Goal: Task Accomplishment & Management: Manage account settings

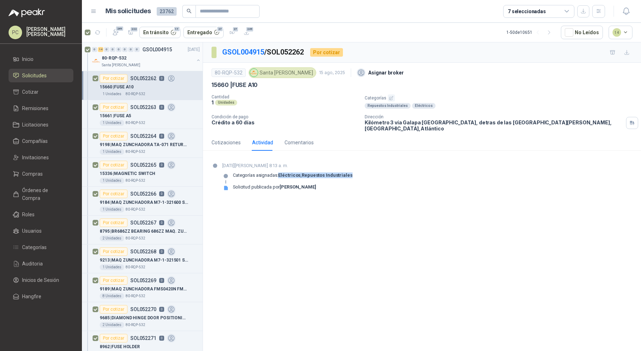
scroll to position [2, 0]
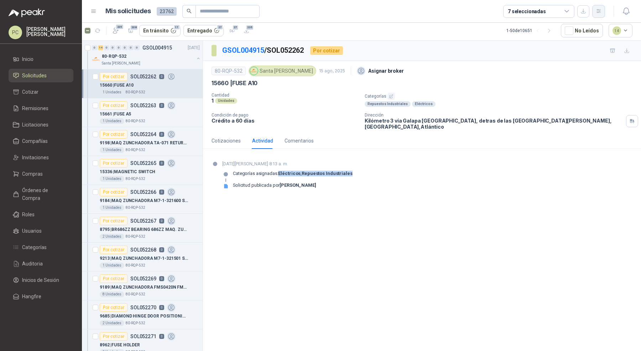
click at [601, 12] on icon "button" at bounding box center [599, 11] width 6 height 6
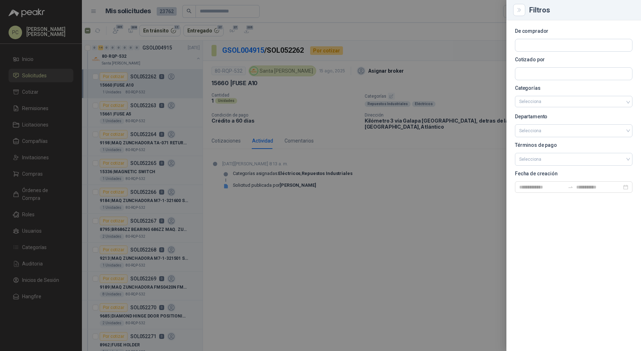
click at [543, 51] on section "De comprador Cotizado por Categorías Selecciona Departamento Selecciona Término…" at bounding box center [574, 111] width 118 height 164
click at [547, 47] on input "text" at bounding box center [574, 45] width 117 height 12
type input "******"
click at [542, 61] on p "SEGURIDAD PROVISER LTDA" at bounding box center [594, 60] width 125 height 4
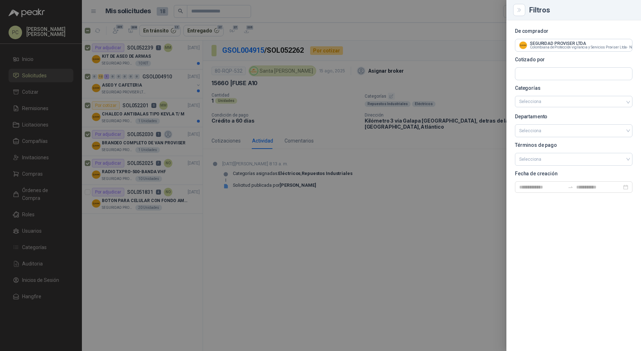
click at [88, 31] on div at bounding box center [320, 175] width 641 height 351
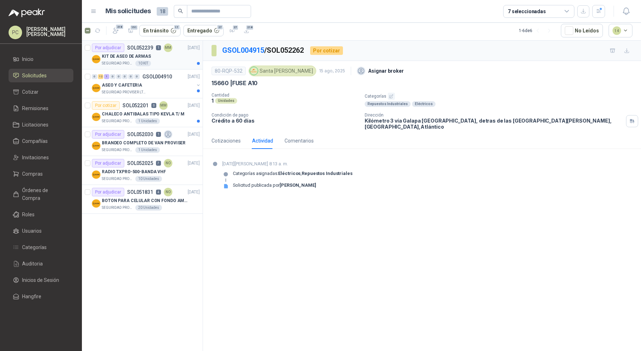
click at [171, 58] on div "KIT DE ASEO DE ARMAS" at bounding box center [151, 56] width 98 height 9
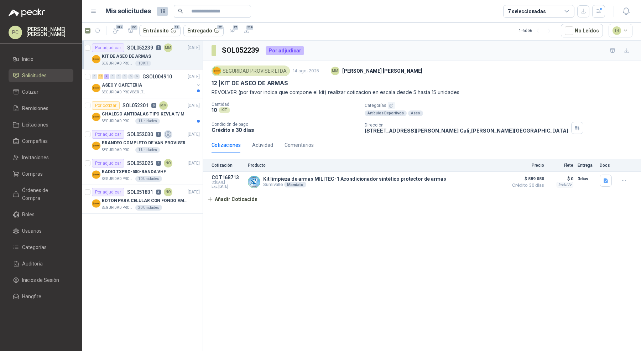
click at [171, 59] on div "KIT DE ASEO DE ARMAS" at bounding box center [151, 56] width 98 height 9
click at [255, 141] on div "Actividad" at bounding box center [262, 145] width 21 height 8
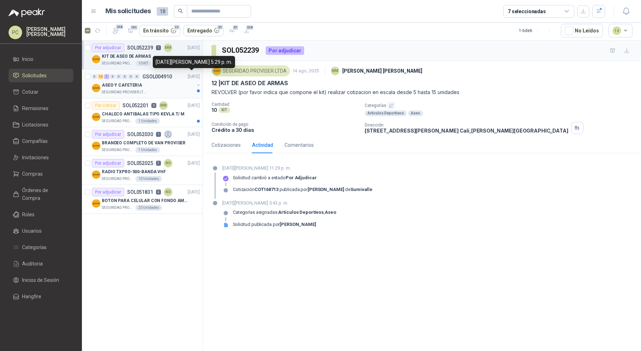
click at [175, 83] on div "ASEO Y CAFETERIA" at bounding box center [148, 85] width 92 height 9
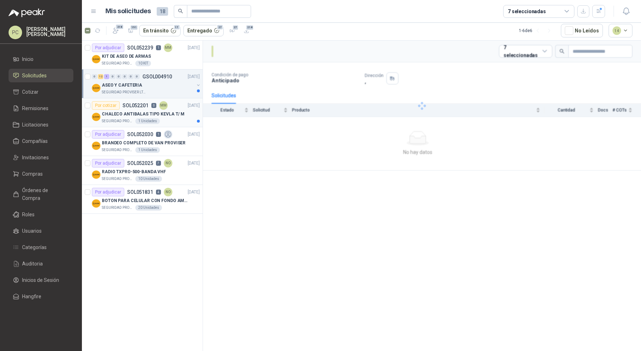
click at [170, 123] on article "Por cotizar SOL052201 0 MM [DATE] CHALECO ANTIBALAS TIPO KEVLA T/ M SEGURIDAD P…" at bounding box center [142, 112] width 121 height 29
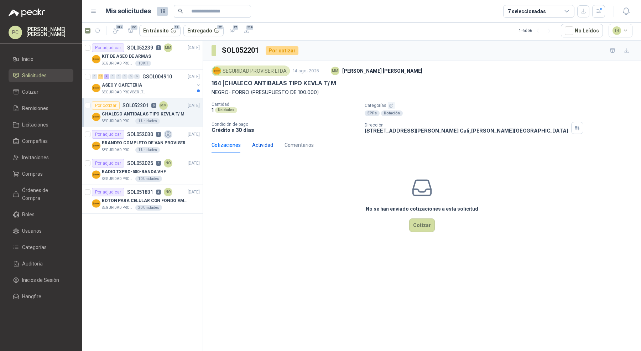
click at [265, 146] on div "Actividad" at bounding box center [262, 145] width 21 height 8
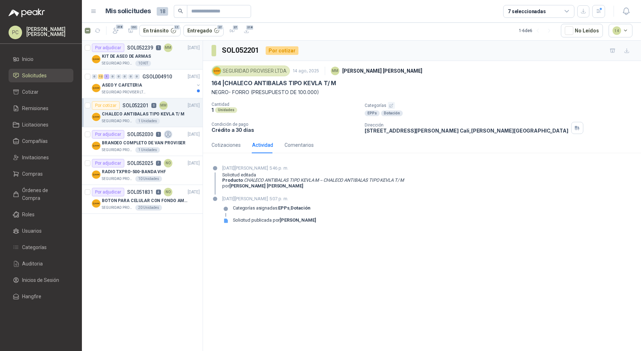
click at [176, 61] on div "SEGURIDAD PROVISER LTDA 10 KIT" at bounding box center [151, 64] width 98 height 6
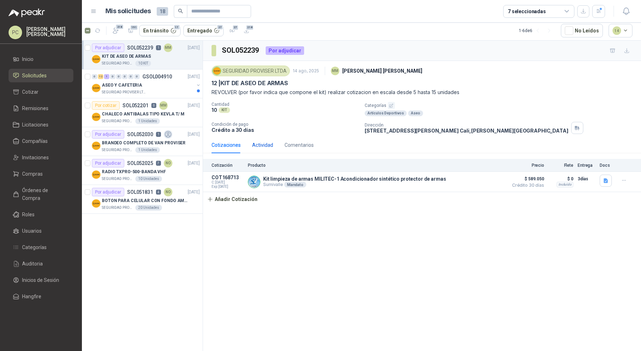
click at [261, 142] on div "Actividad" at bounding box center [262, 145] width 21 height 8
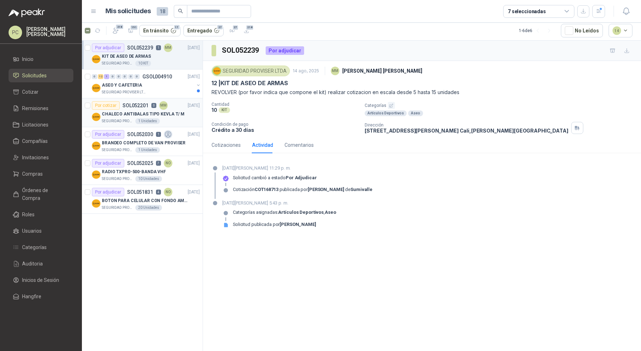
click at [173, 112] on p "CHALECO ANTIBALAS TIPO KEVLA T/ M" at bounding box center [143, 114] width 83 height 7
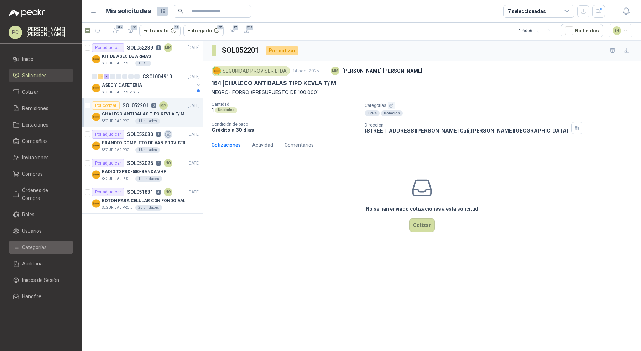
click at [54, 243] on li "Categorías" at bounding box center [41, 247] width 56 height 8
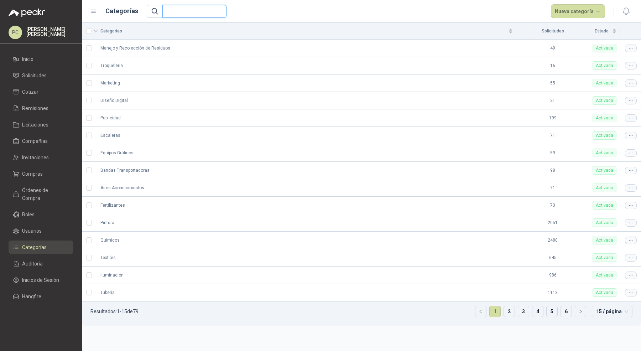
click at [197, 14] on input "text" at bounding box center [192, 11] width 50 height 12
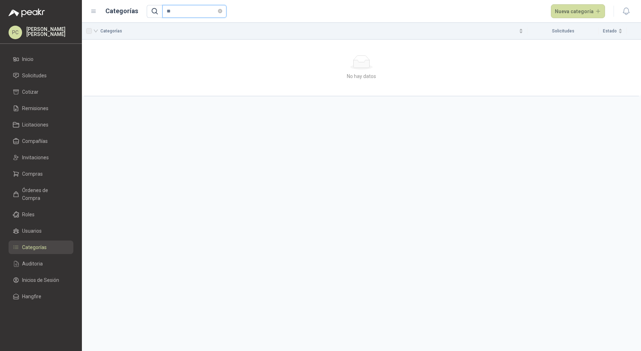
type input "*"
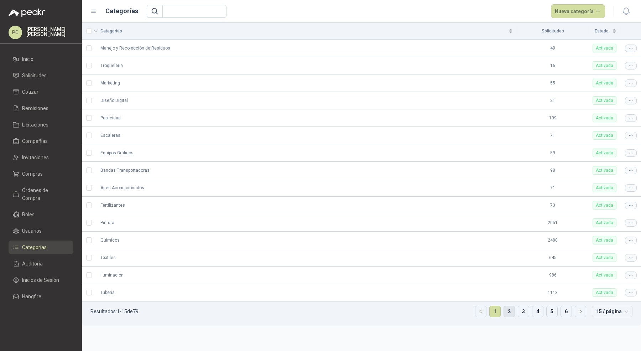
click at [509, 309] on link "2" at bounding box center [509, 311] width 11 height 11
click at [524, 308] on link "3" at bounding box center [523, 311] width 11 height 11
click at [551, 311] on link "5" at bounding box center [552, 311] width 11 height 11
click at [565, 9] on button "Nueva categoría" at bounding box center [578, 11] width 55 height 14
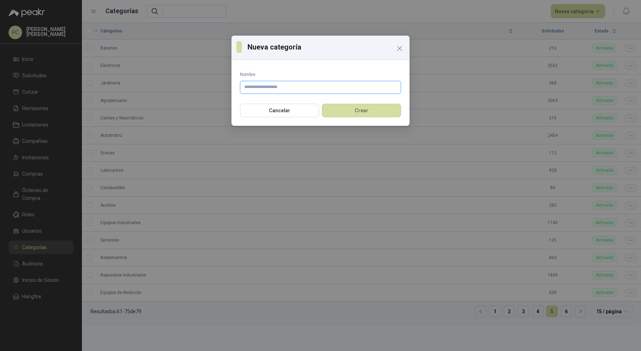
click at [309, 92] on input "Nombre" at bounding box center [320, 87] width 161 height 13
type input "*********"
click at [348, 113] on button "Crear" at bounding box center [361, 111] width 79 height 14
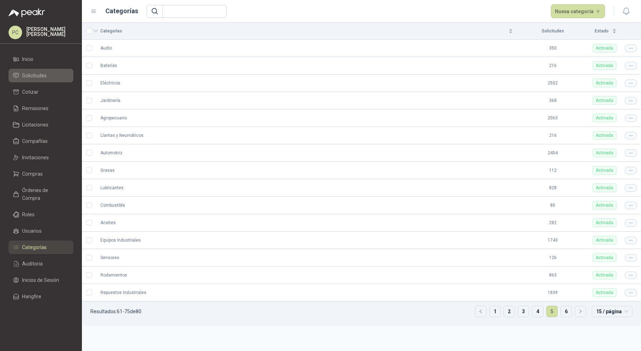
click at [40, 74] on span "Solicitudes" at bounding box center [34, 76] width 25 height 8
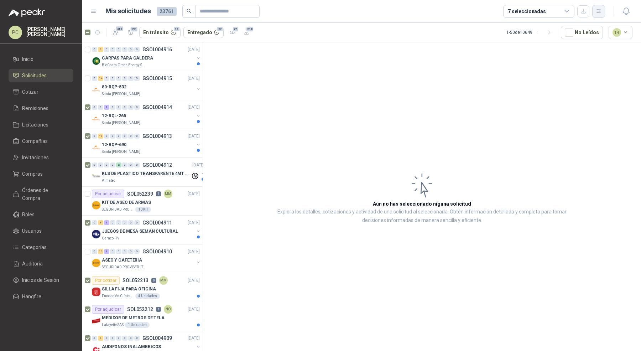
click at [600, 11] on icon "button" at bounding box center [599, 11] width 6 height 6
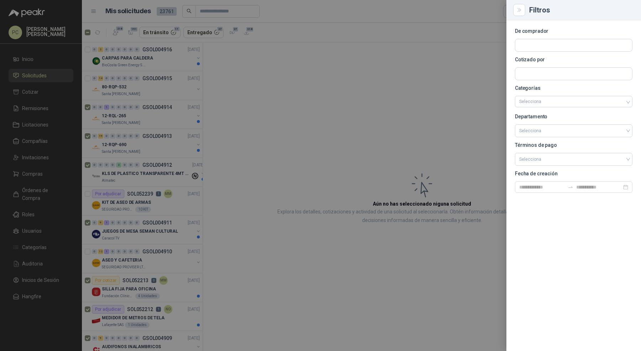
click at [252, 100] on div at bounding box center [320, 175] width 641 height 351
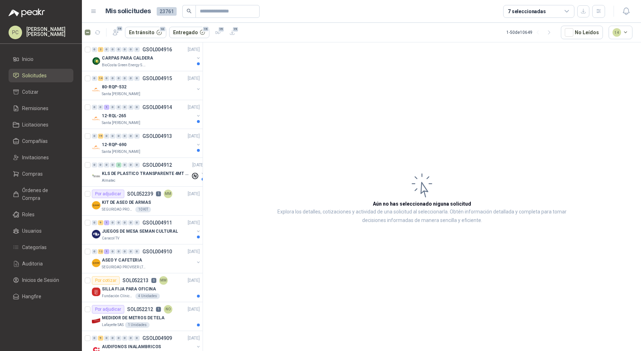
click at [255, 81] on article "Aún no has seleccionado niguna solicitud Explora los detalles, cotizaciones y a…" at bounding box center [422, 197] width 438 height 311
click at [605, 13] on button "button" at bounding box center [598, 11] width 13 height 13
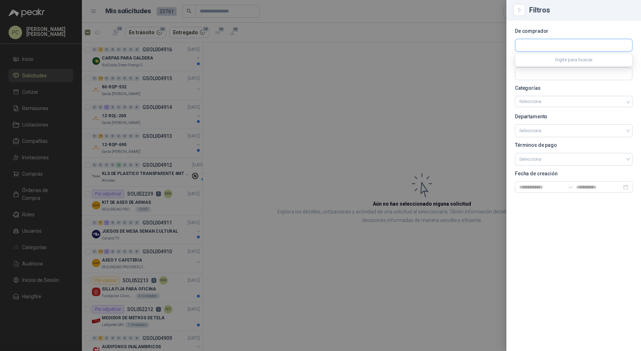
click at [578, 44] on input "text" at bounding box center [574, 45] width 117 height 12
type input "*****"
click at [556, 63] on span "Colombiana de Protección vigilancia y Servicios Proviser Ltda -" at bounding box center [581, 65] width 98 height 4
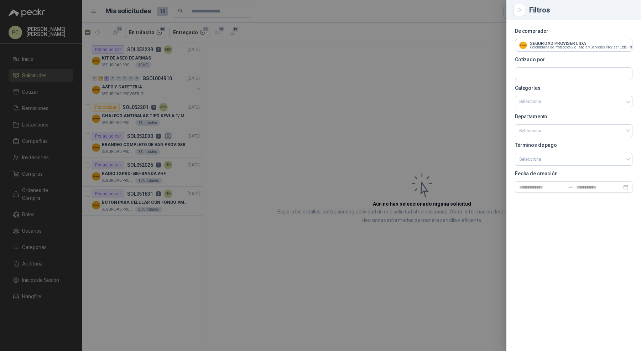
click at [159, 56] on div at bounding box center [320, 175] width 641 height 351
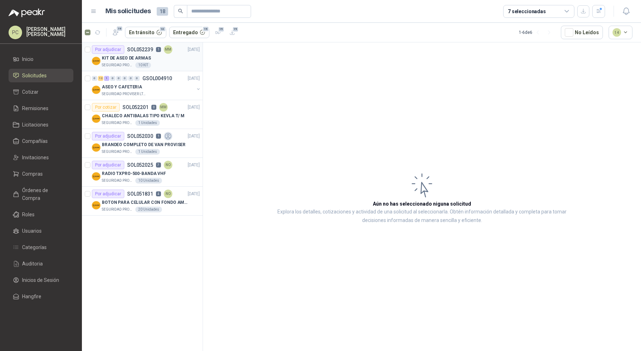
click at [175, 56] on div "KIT DE ASEO DE ARMAS" at bounding box center [151, 58] width 98 height 9
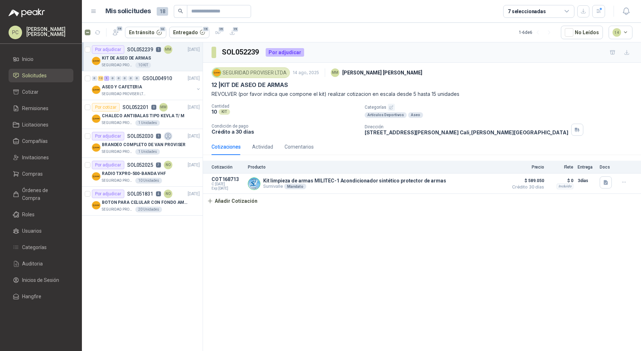
click at [390, 105] on icon "button" at bounding box center [392, 107] width 4 height 4
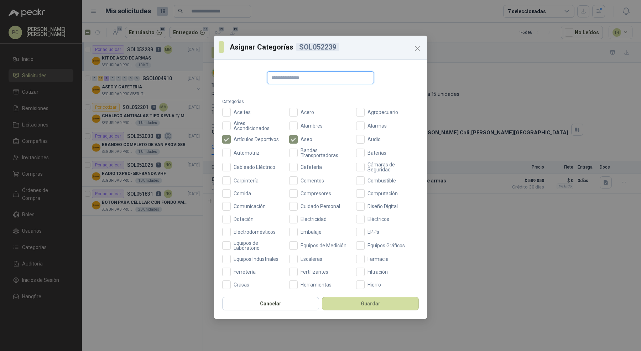
click at [329, 80] on input "text" at bounding box center [320, 77] width 107 height 13
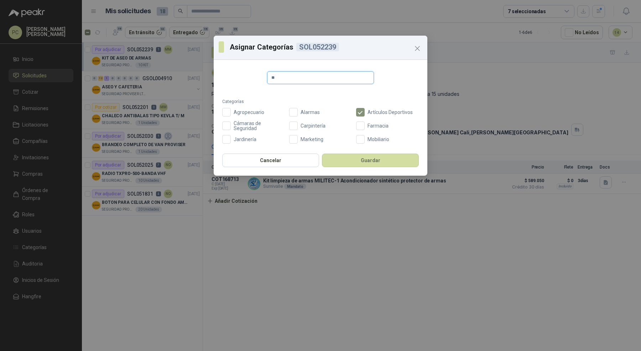
type input "*"
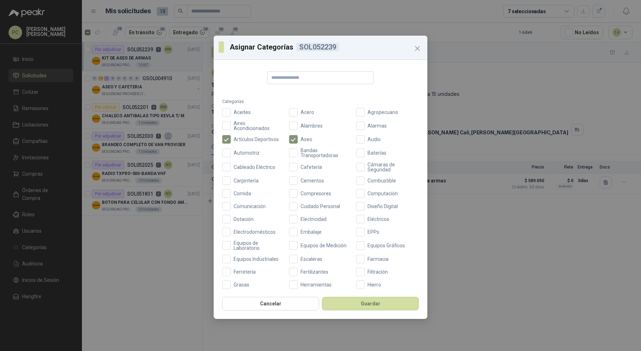
click at [485, 249] on div "Asignar Categorías SOL052239 Categorías Aceites Acero Agropecuario Aires Acondi…" at bounding box center [320, 175] width 641 height 351
click at [415, 52] on icon "Close" at bounding box center [417, 48] width 9 height 9
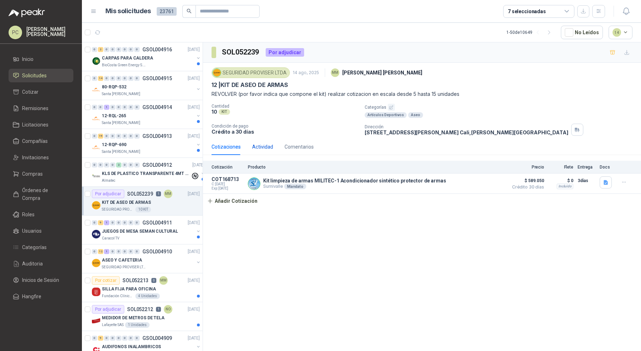
click at [263, 149] on div "Actividad" at bounding box center [262, 147] width 21 height 8
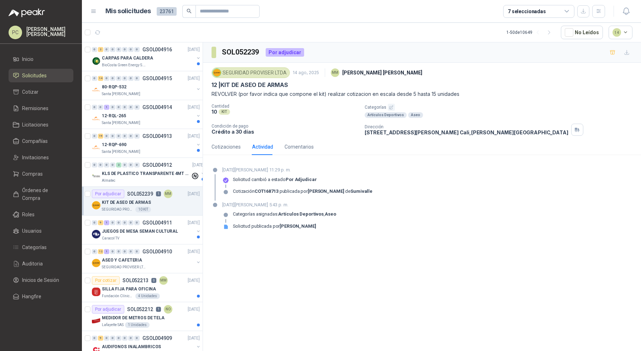
click at [263, 149] on div "Actividad" at bounding box center [262, 147] width 21 height 8
click at [390, 108] on icon "button" at bounding box center [391, 107] width 5 height 5
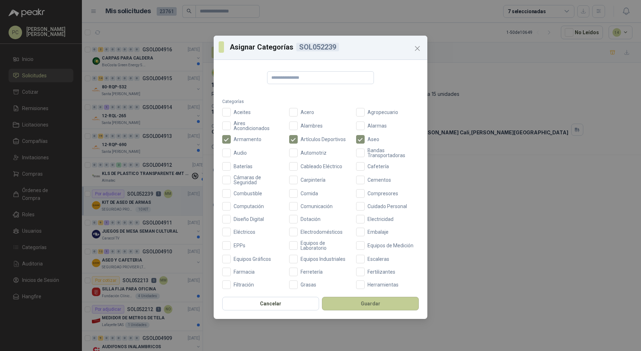
click at [351, 301] on button "Guardar" at bounding box center [370, 304] width 97 height 14
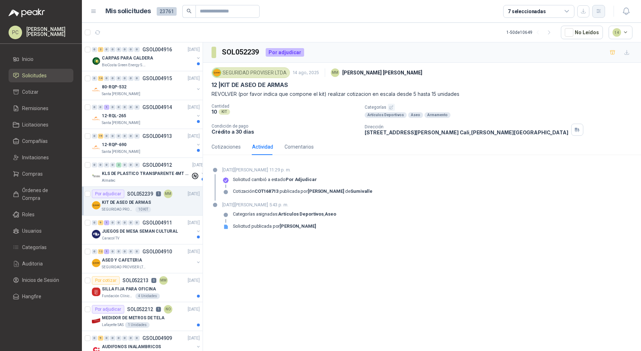
click at [598, 15] on button "button" at bounding box center [598, 11] width 13 height 13
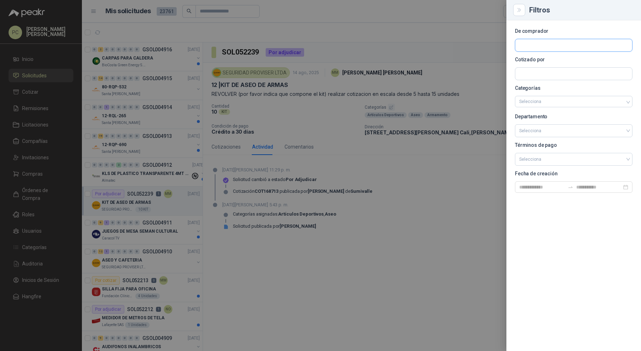
click at [567, 50] on input "text" at bounding box center [574, 45] width 117 height 12
type input "*****"
click at [552, 63] on span "Colombiana de Protección vigilancia y Servicios Proviser Ltda -" at bounding box center [581, 65] width 98 height 4
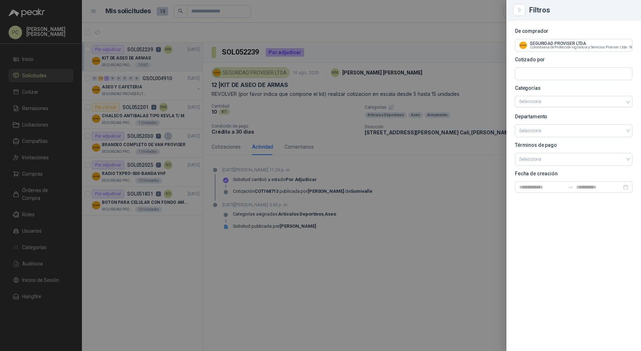
click at [150, 107] on div at bounding box center [320, 175] width 641 height 351
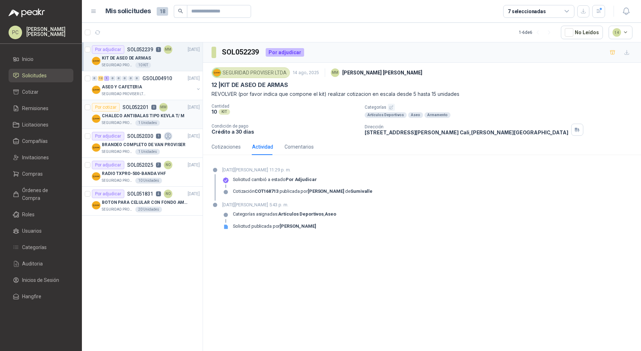
click at [173, 116] on p "CHALECO ANTIBALAS TIPO KEVLA T/ M" at bounding box center [143, 116] width 83 height 7
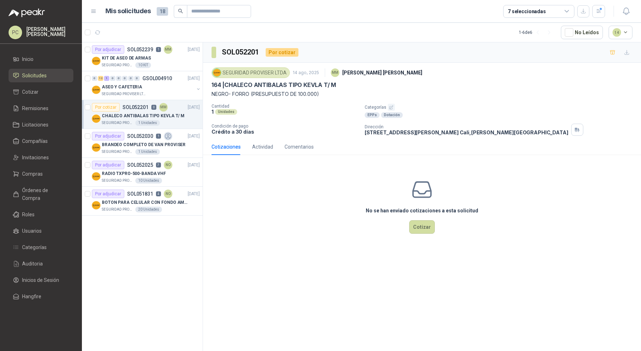
click at [389, 108] on icon "button" at bounding box center [391, 107] width 5 height 5
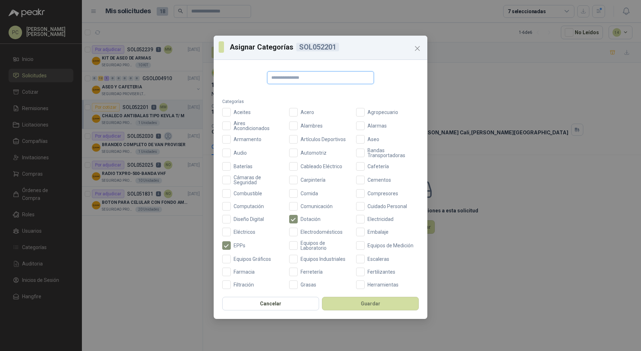
click at [342, 81] on input "text" at bounding box center [320, 77] width 107 height 13
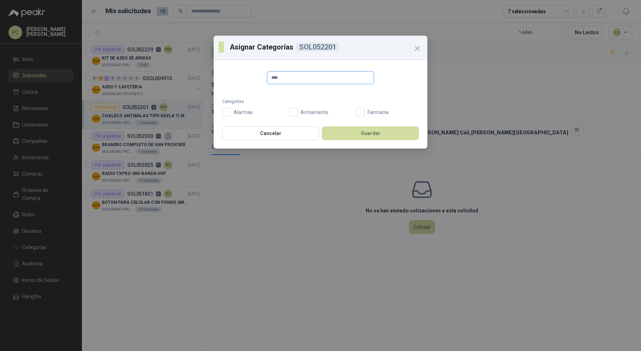
type input "****"
click at [294, 105] on label "Categorías" at bounding box center [320, 101] width 197 height 7
click at [347, 135] on button "Guardar" at bounding box center [370, 133] width 97 height 14
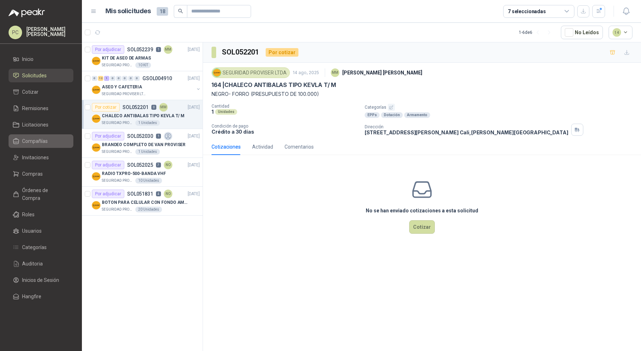
click at [39, 143] on span "Compañías" at bounding box center [35, 141] width 26 height 8
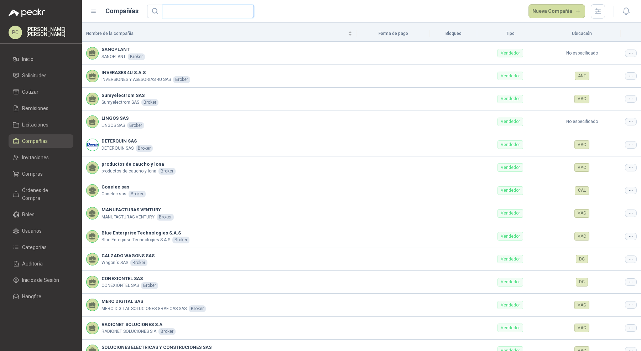
click at [213, 12] on input "text" at bounding box center [205, 11] width 77 height 13
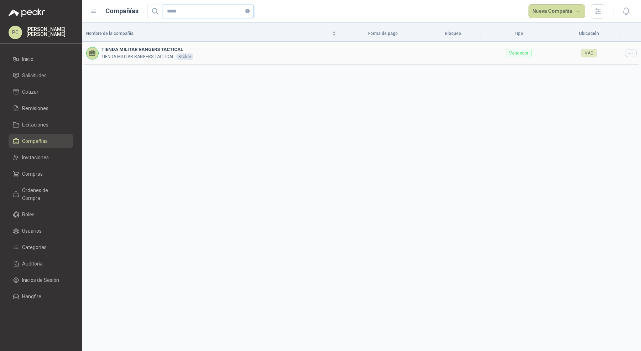
type input "*****"
click at [630, 53] on icon at bounding box center [631, 53] width 3 height 0
click at [620, 64] on span "Editar compañía" at bounding box center [613, 65] width 37 height 8
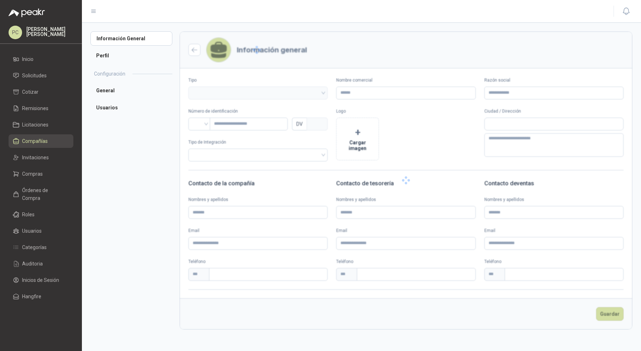
type input "**********"
type input "********"
type input "*"
type textarea "**********"
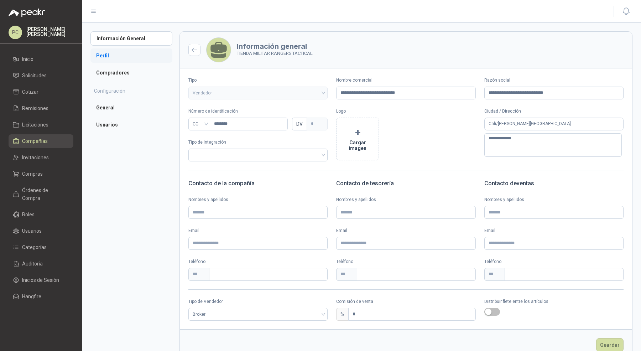
click at [111, 53] on li "Perfil" at bounding box center [131, 55] width 82 height 14
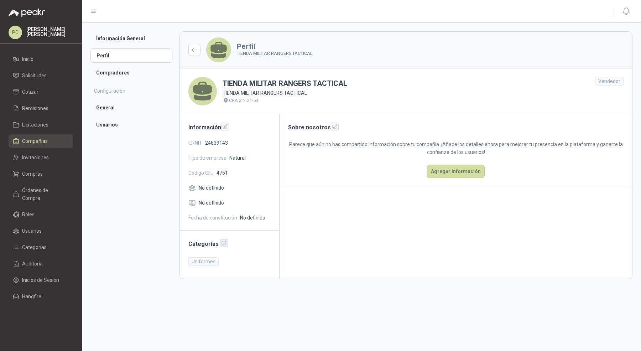
click at [222, 240] on icon "button" at bounding box center [224, 243] width 6 height 6
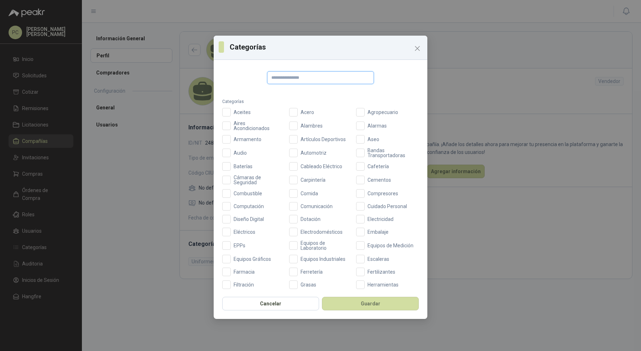
click at [284, 78] on input "text" at bounding box center [320, 77] width 107 height 13
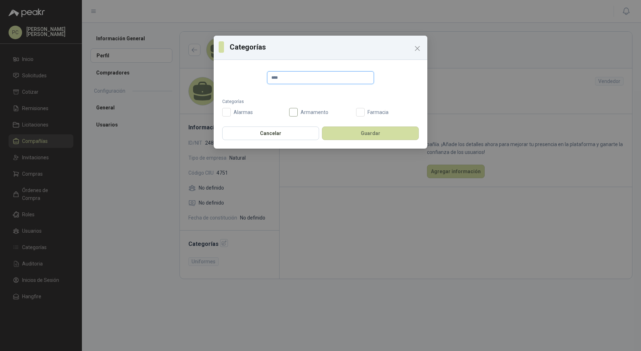
type input "****"
click at [350, 136] on button "Guardar" at bounding box center [370, 133] width 97 height 14
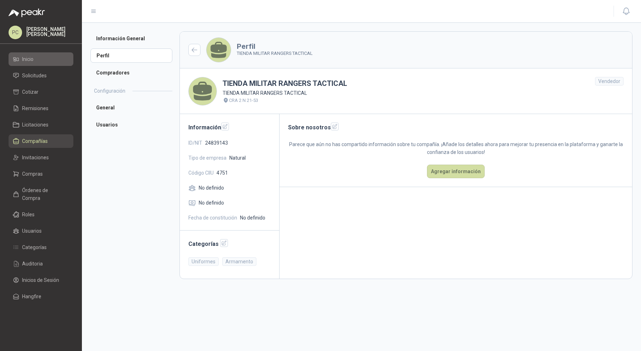
click at [40, 62] on li "Inicio" at bounding box center [41, 59] width 56 height 8
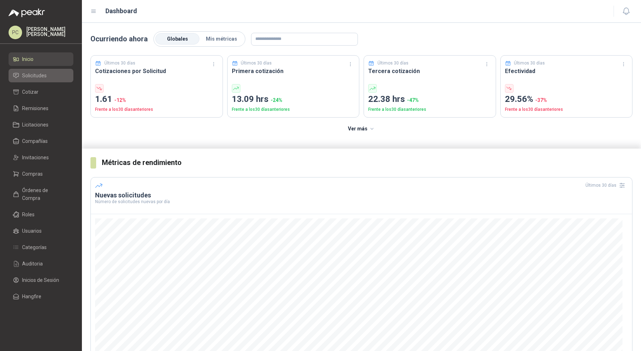
click at [20, 73] on li "Solicitudes" at bounding box center [41, 76] width 56 height 8
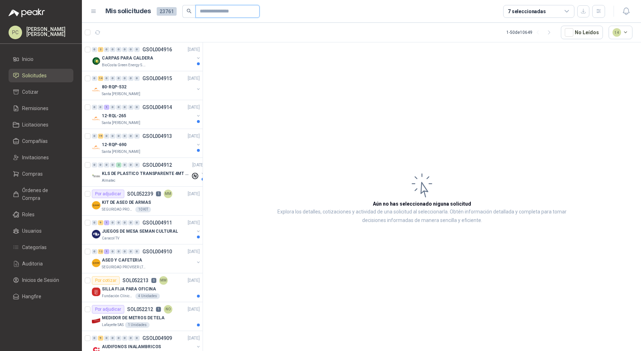
click at [204, 11] on input "text" at bounding box center [225, 11] width 50 height 12
paste input "*********"
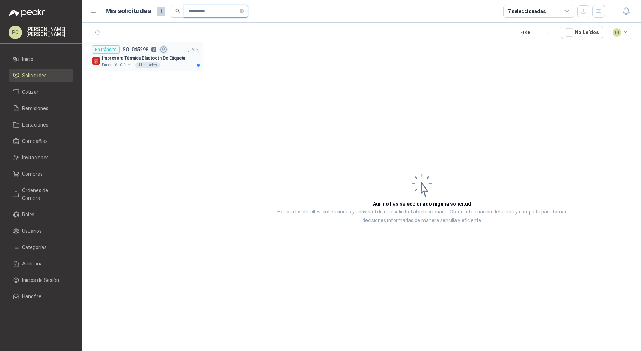
type input "*********"
click at [170, 55] on p "Impresora Térmica Bluetooth De Etiquetas De Envío Vretti" at bounding box center [146, 58] width 89 height 7
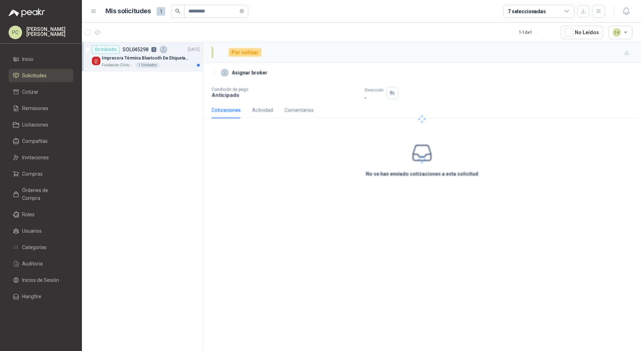
click at [171, 61] on p "Impresora Térmica Bluetooth De Etiquetas De Envío Vretti" at bounding box center [146, 58] width 89 height 7
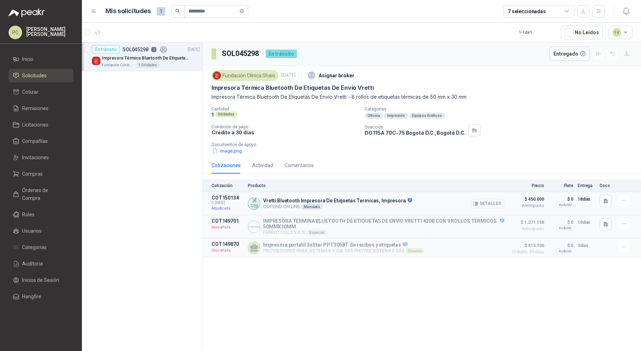
click at [477, 203] on icon "button" at bounding box center [475, 203] width 5 height 5
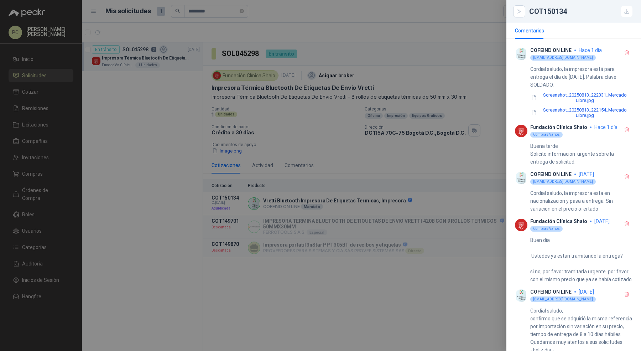
scroll to position [333, 0]
click at [253, 117] on div at bounding box center [320, 175] width 641 height 351
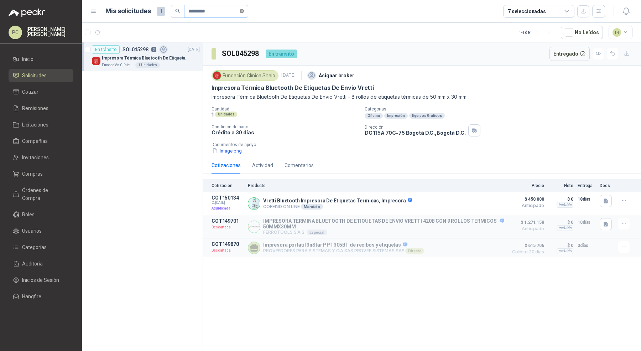
click at [244, 10] on icon "close-circle" at bounding box center [242, 11] width 4 height 4
click at [597, 14] on icon "button" at bounding box center [599, 11] width 6 height 6
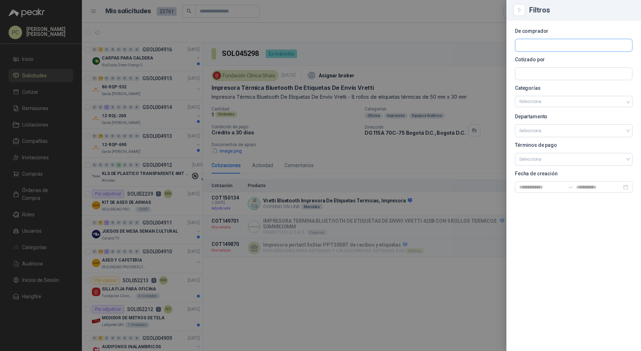
click at [556, 47] on input "text" at bounding box center [574, 45] width 117 height 12
type input "*****"
click at [551, 60] on p "Fundación Clínica Shaio" at bounding box center [571, 60] width 78 height 4
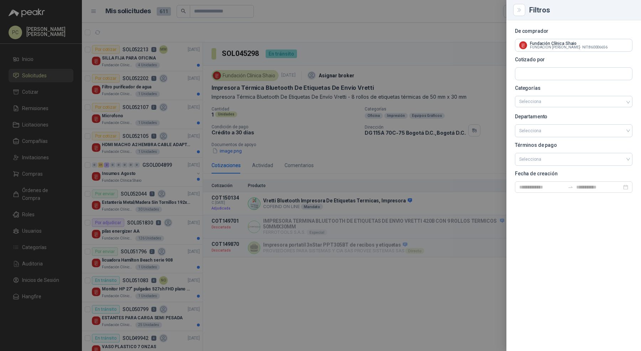
click at [172, 76] on div at bounding box center [320, 175] width 641 height 351
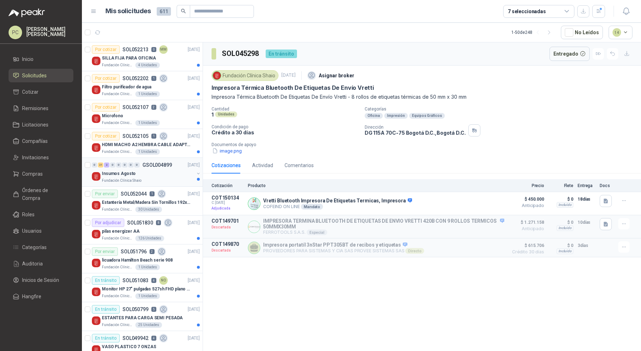
click at [167, 175] on div "Insumos Agosto" at bounding box center [148, 173] width 92 height 9
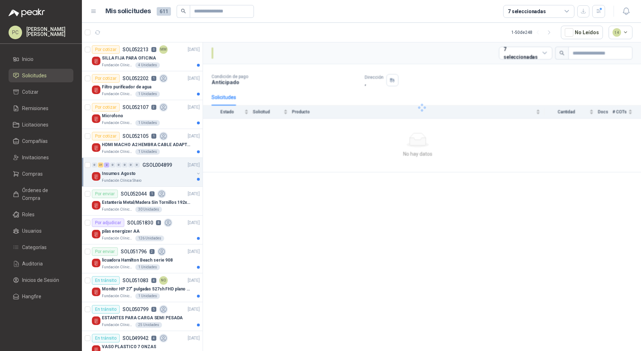
click at [167, 175] on div "Insumos Agosto" at bounding box center [148, 173] width 92 height 9
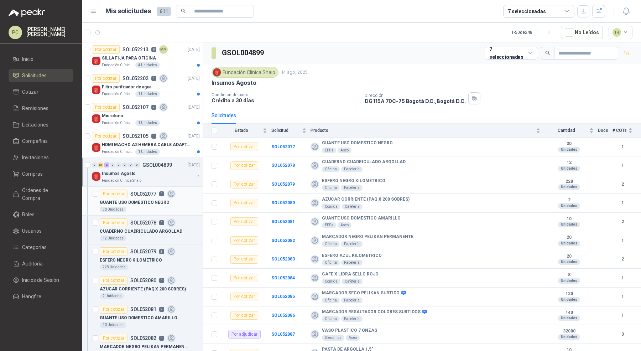
click at [175, 207] on div "30 Unidades" at bounding box center [150, 210] width 100 height 6
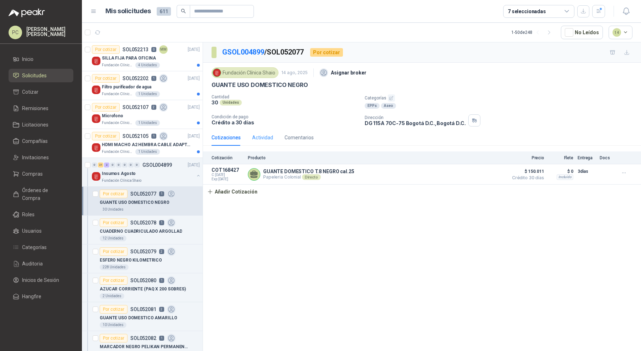
click at [265, 131] on div "Actividad" at bounding box center [262, 137] width 21 height 16
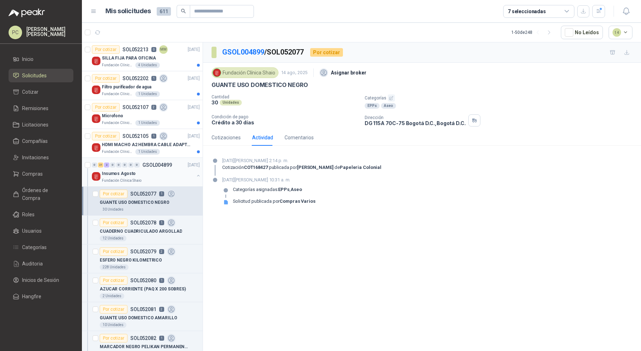
click at [196, 175] on button "button" at bounding box center [199, 176] width 6 height 6
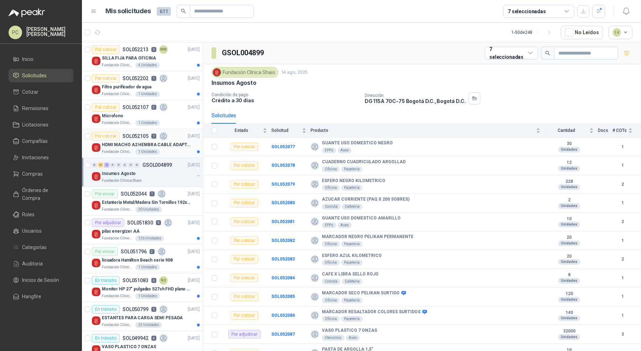
click at [182, 145] on p "HDMI MACHO A2 HEMBRA CABLE ADAPTADOR CONVERTIDOR FOR MONIT" at bounding box center [146, 144] width 89 height 7
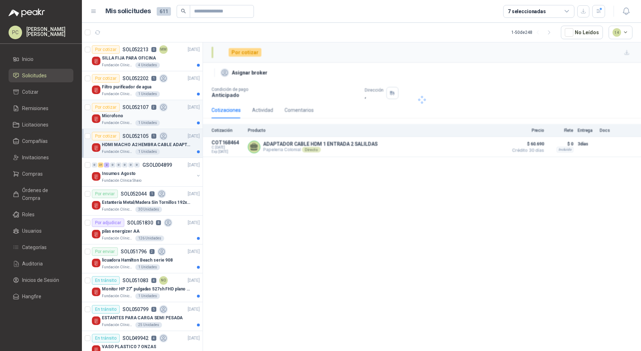
click at [173, 115] on div "Microfono" at bounding box center [151, 116] width 98 height 9
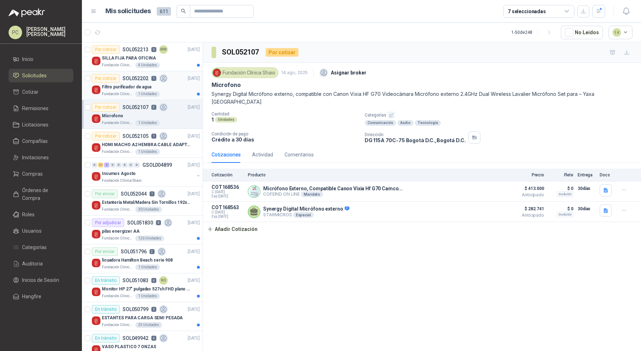
click at [173, 89] on div "Filtro purificador de agua" at bounding box center [151, 87] width 98 height 9
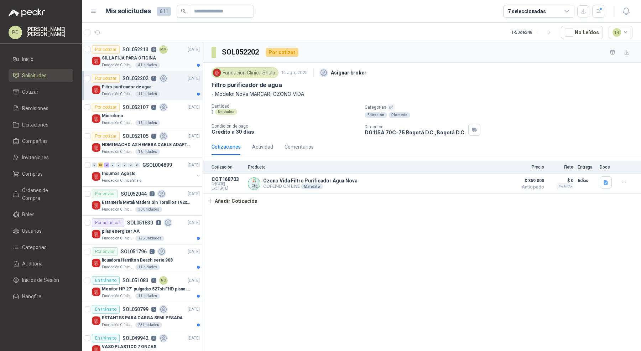
click at [174, 57] on div "SILLA FIJA PARA OFICINA" at bounding box center [151, 58] width 98 height 9
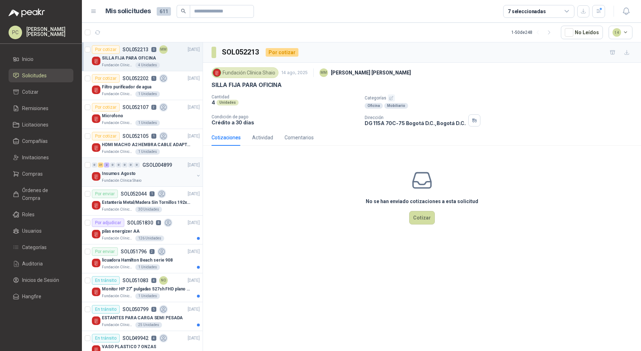
click at [176, 167] on div "0 21 2 0 0 0 0 0 GSOL004899 14/08/25" at bounding box center [146, 165] width 109 height 9
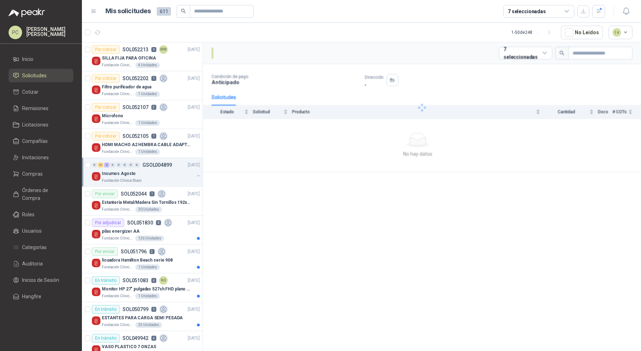
click at [176, 167] on div "0 21 2 0 0 0 0 0 GSOL004899 14/08/25" at bounding box center [146, 165] width 109 height 9
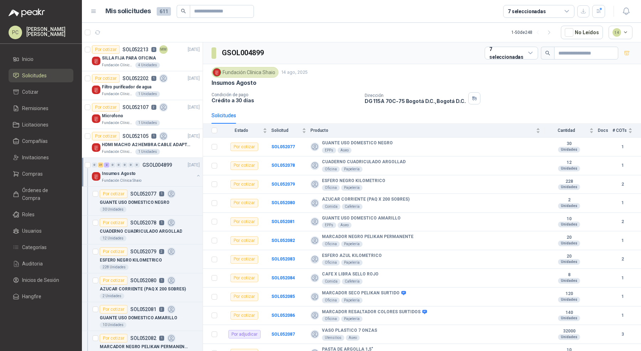
click at [176, 167] on div "0 21 2 0 0 0 0 0 GSOL004899 14/08/25" at bounding box center [146, 165] width 109 height 9
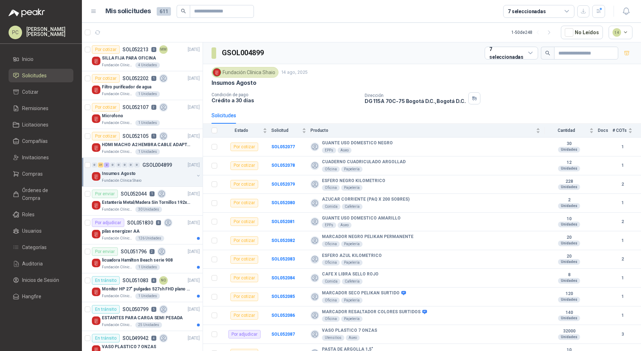
scroll to position [2, 0]
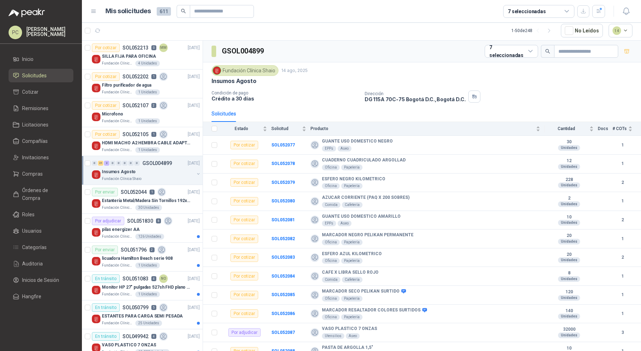
click at [176, 167] on div "Insumos Agosto" at bounding box center [148, 171] width 92 height 9
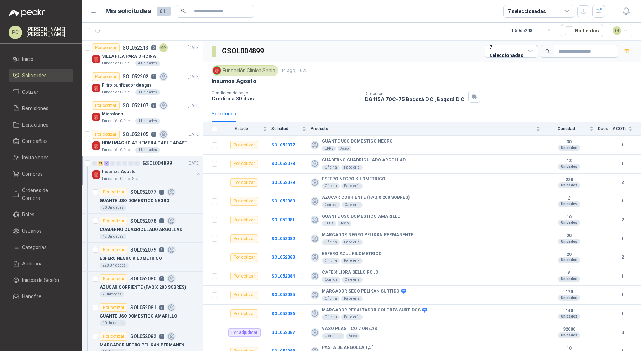
click at [176, 167] on div "Insumos Agosto" at bounding box center [148, 171] width 92 height 9
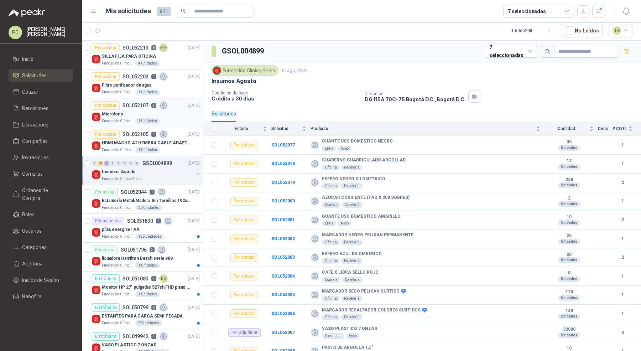
click at [138, 113] on div "Microfono" at bounding box center [151, 114] width 98 height 9
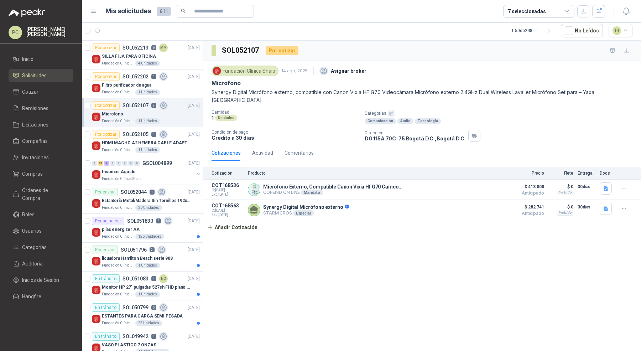
click at [122, 108] on div "Por cotizar SOL052107 2" at bounding box center [130, 105] width 76 height 9
click at [125, 107] on p "SOL052107" at bounding box center [136, 105] width 26 height 5
click at [111, 151] on p "Fundación Clínica Shaio" at bounding box center [118, 150] width 32 height 6
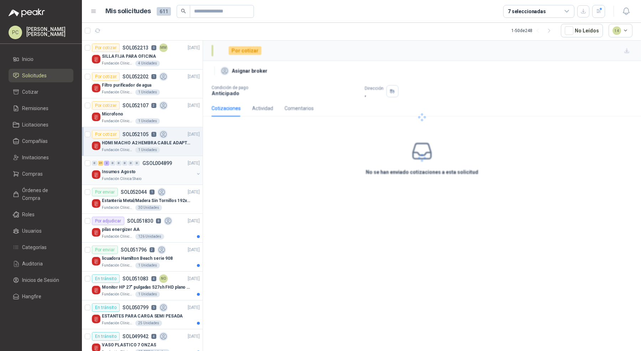
click at [112, 164] on div "0" at bounding box center [112, 163] width 5 height 5
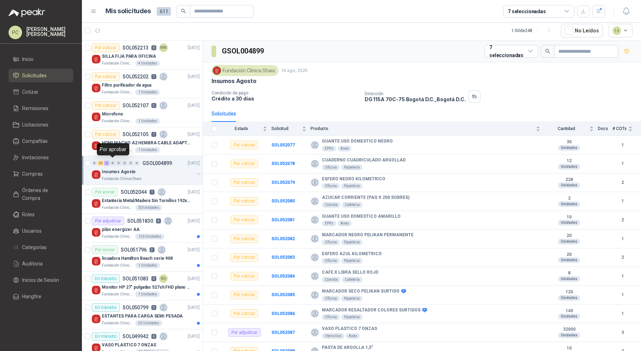
click at [112, 164] on div "0" at bounding box center [112, 163] width 5 height 5
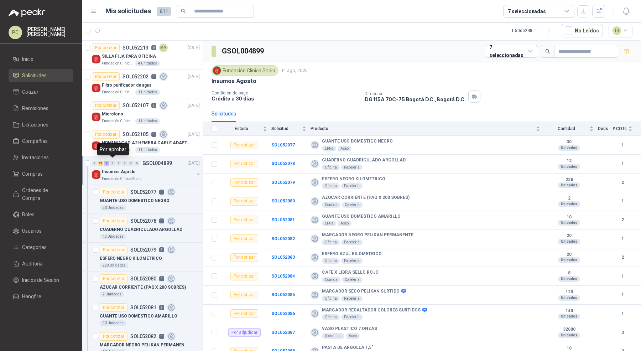
click at [112, 164] on div "0" at bounding box center [112, 163] width 5 height 5
